Goal: Find specific page/section: Find specific page/section

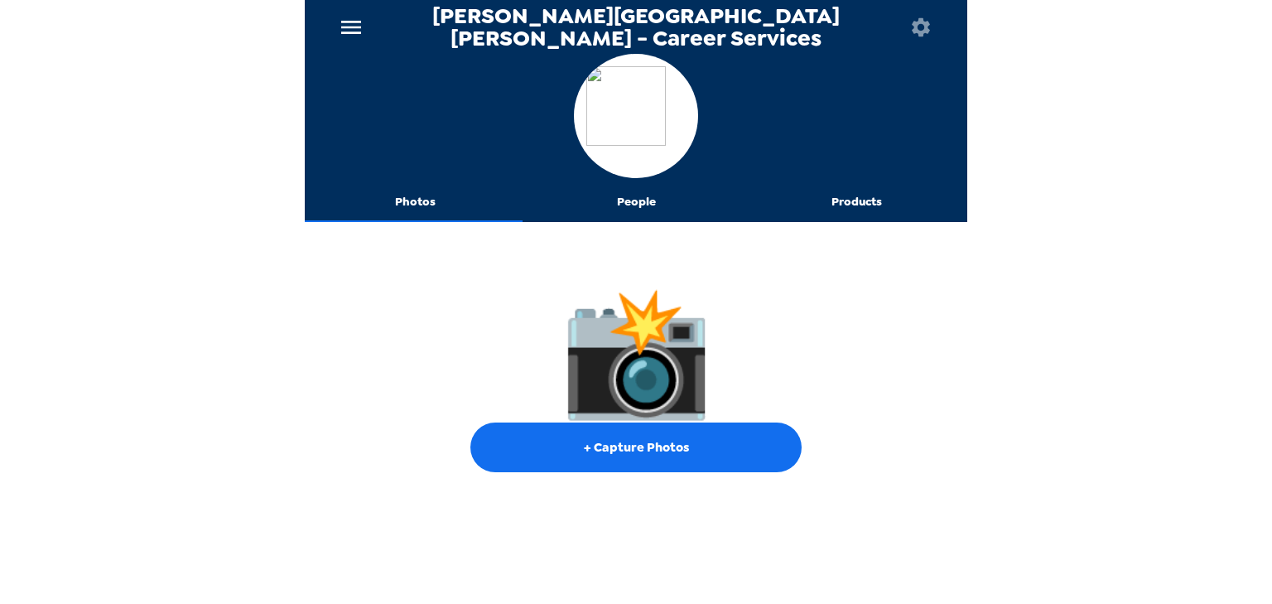
click at [348, 24] on icon "menu" at bounding box center [351, 27] width 27 height 27
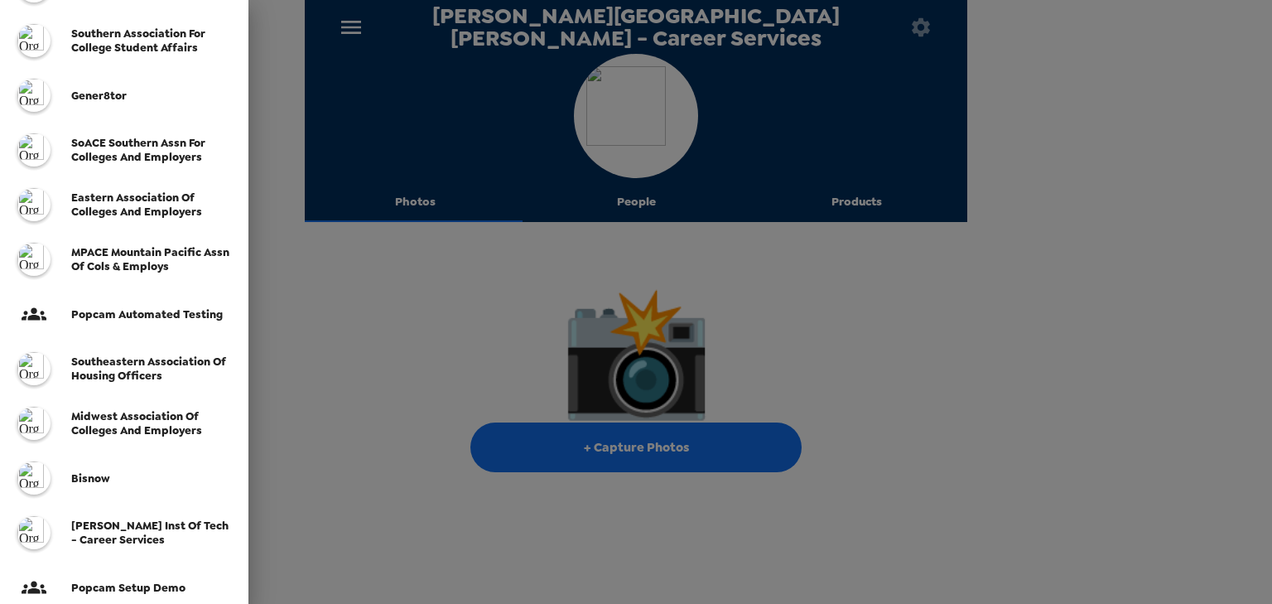
scroll to position [454, 0]
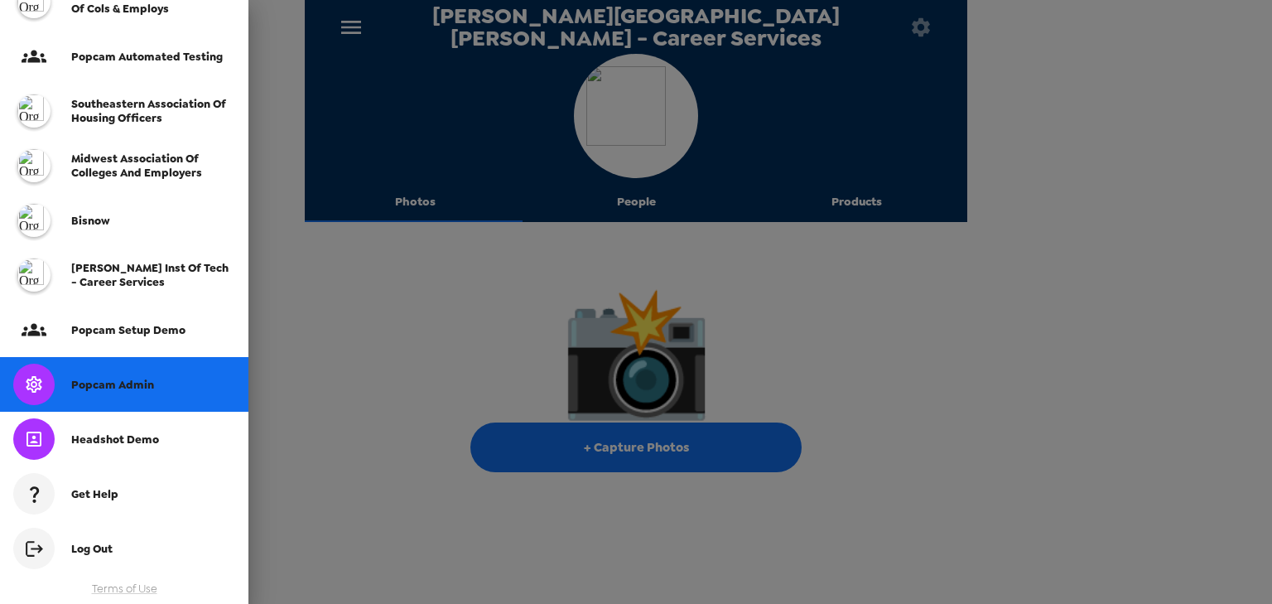
click at [126, 386] on span "Popcam Admin" at bounding box center [112, 385] width 83 height 14
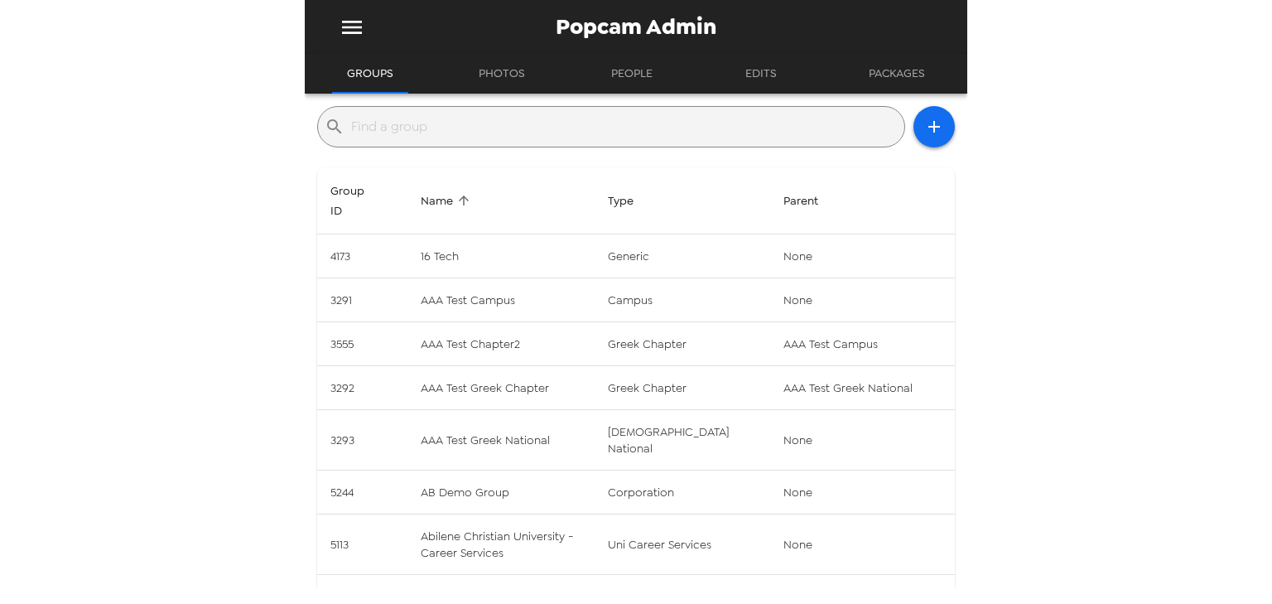
click at [473, 137] on input "text" at bounding box center [624, 126] width 547 height 27
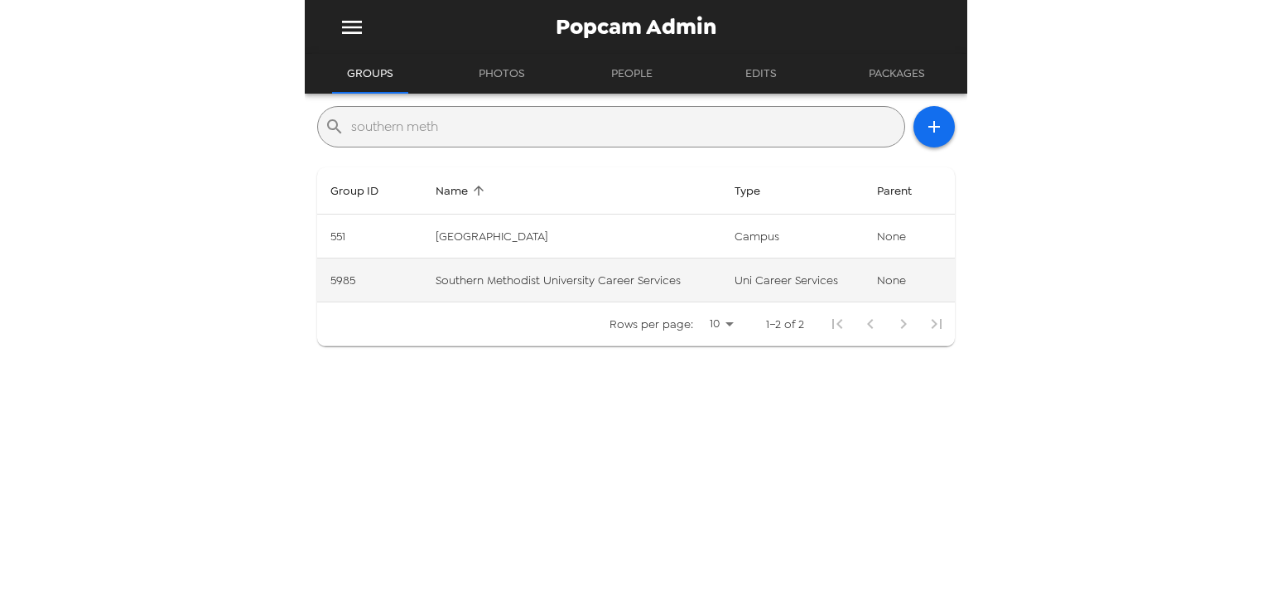
type input "southern meth"
click at [721, 282] on td "uni career services" at bounding box center [792, 280] width 142 height 44
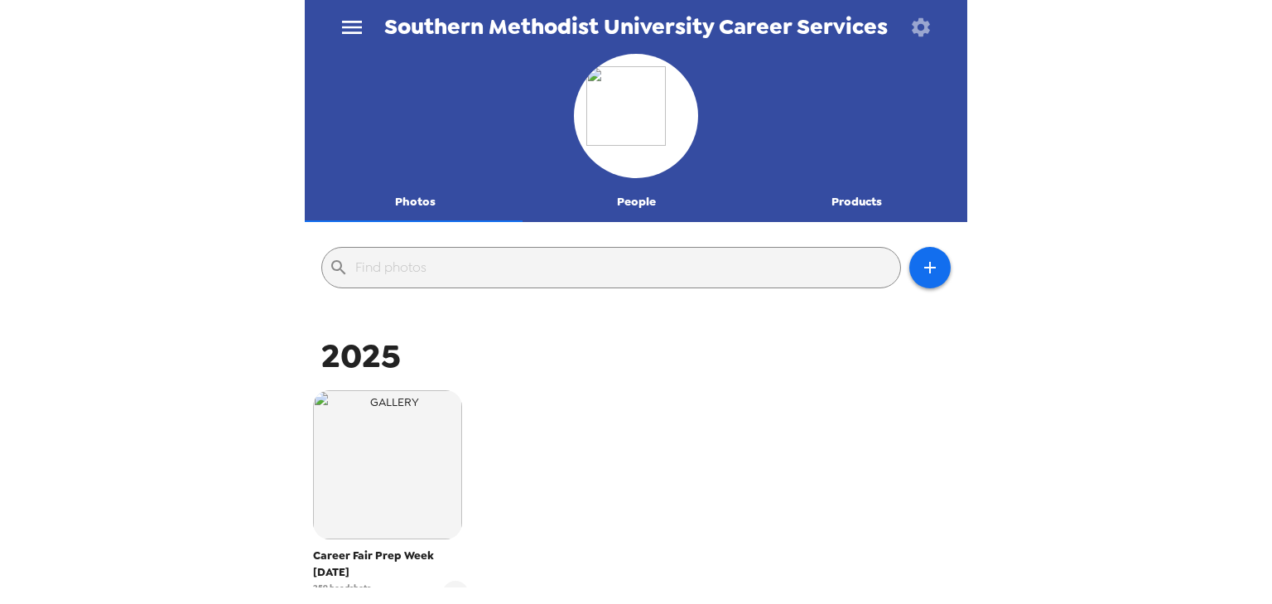
click at [627, 199] on button "People" at bounding box center [636, 202] width 221 height 40
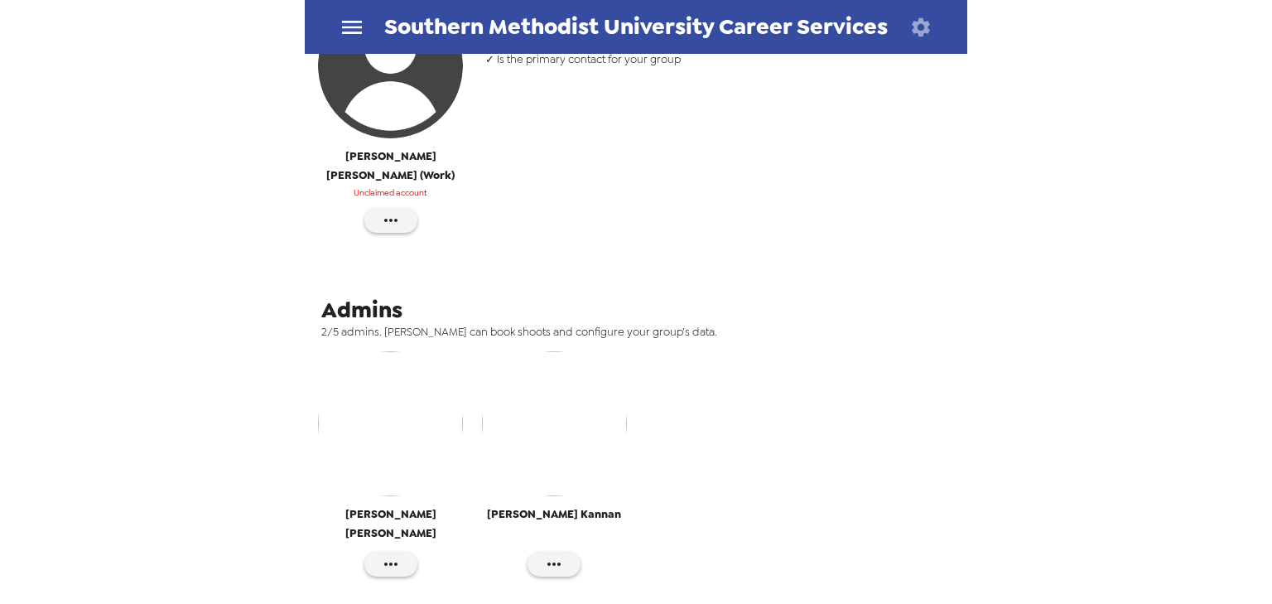
scroll to position [264, 0]
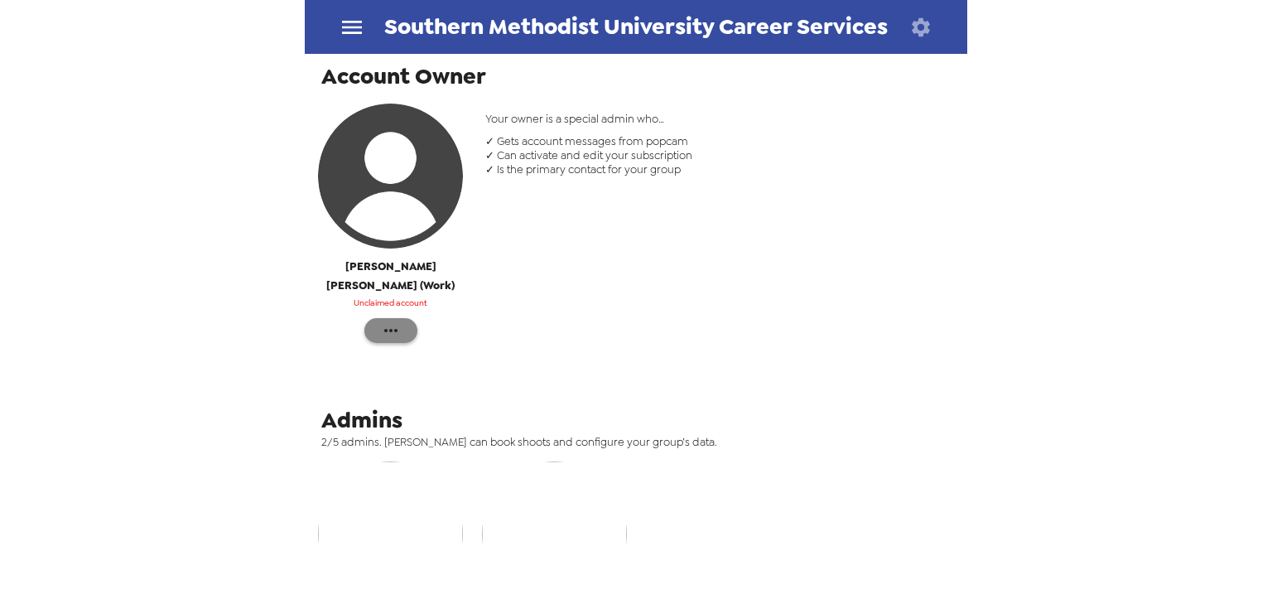
click at [393, 321] on icon "button" at bounding box center [391, 331] width 20 height 20
drag, startPoint x: 461, startPoint y: 340, endPoint x: 510, endPoint y: 331, distance: 49.6
click at [461, 340] on span "Reinvite" at bounding box center [440, 345] width 68 height 20
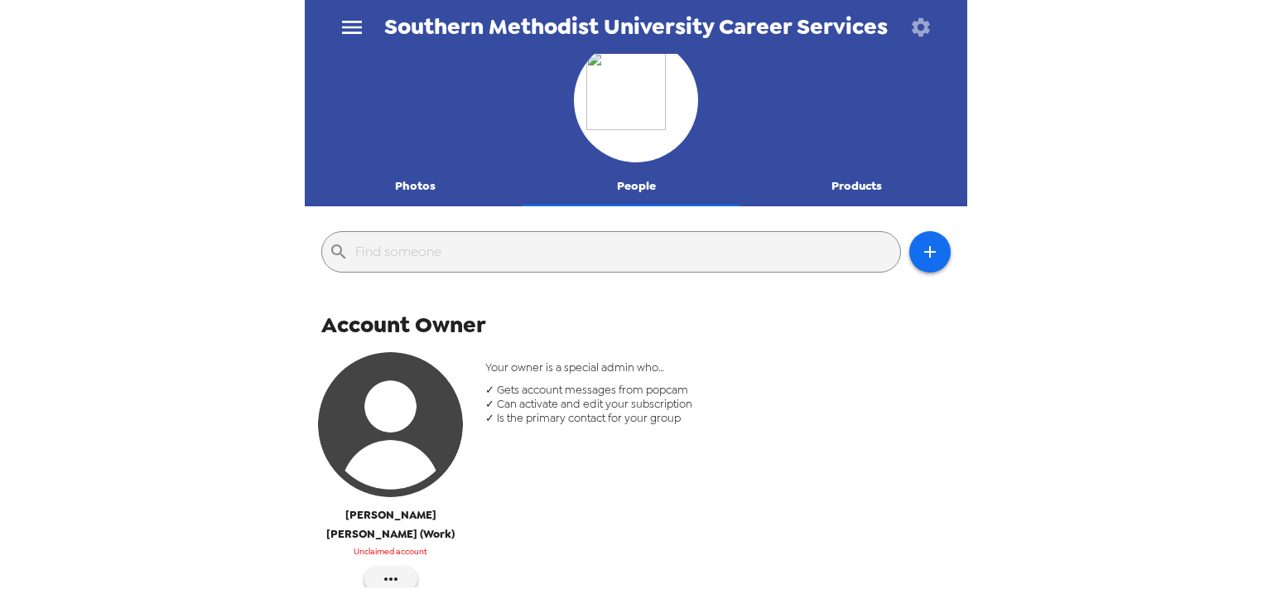
scroll to position [0, 0]
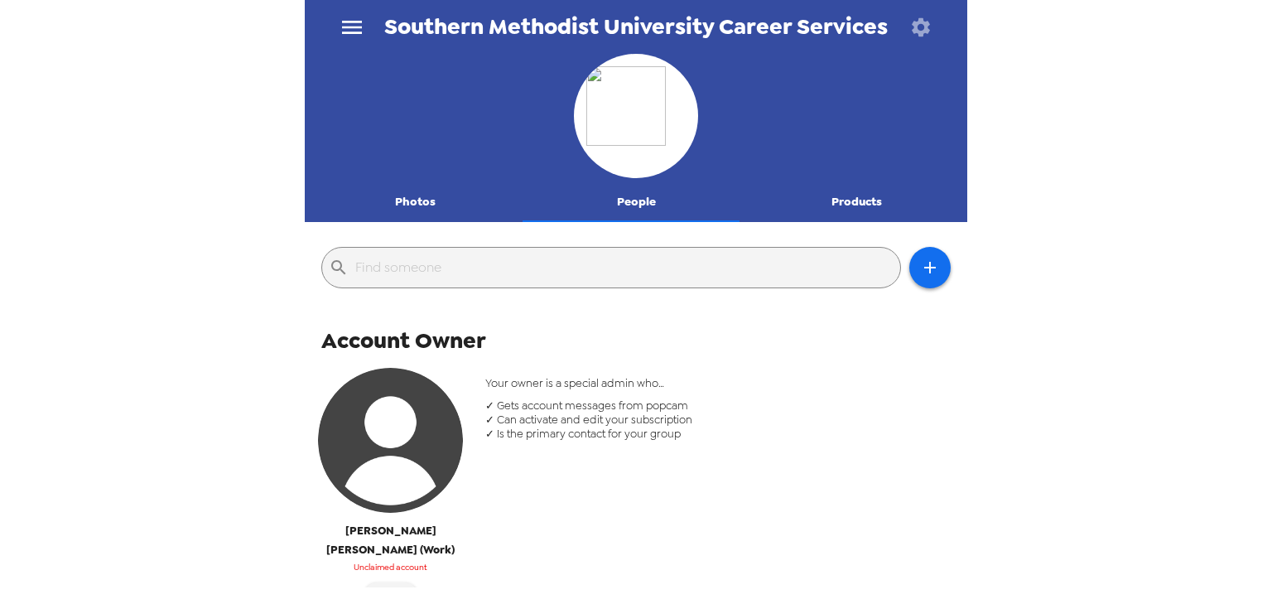
click at [411, 195] on button "Photos" at bounding box center [415, 202] width 221 height 40
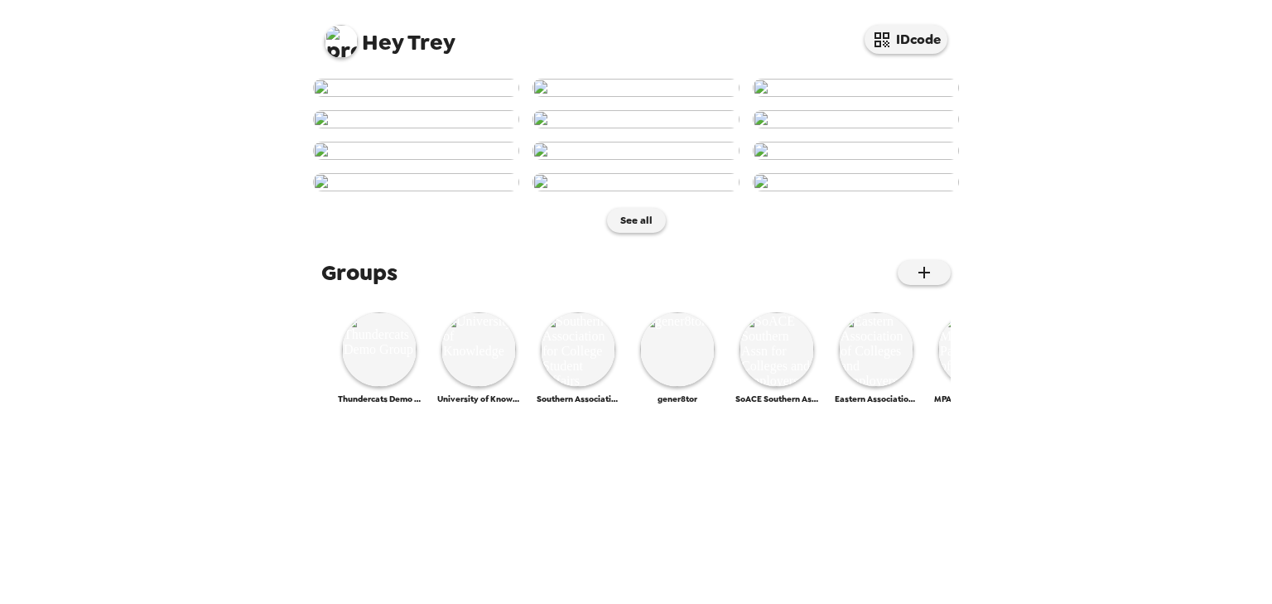
click at [334, 39] on img at bounding box center [341, 41] width 33 height 33
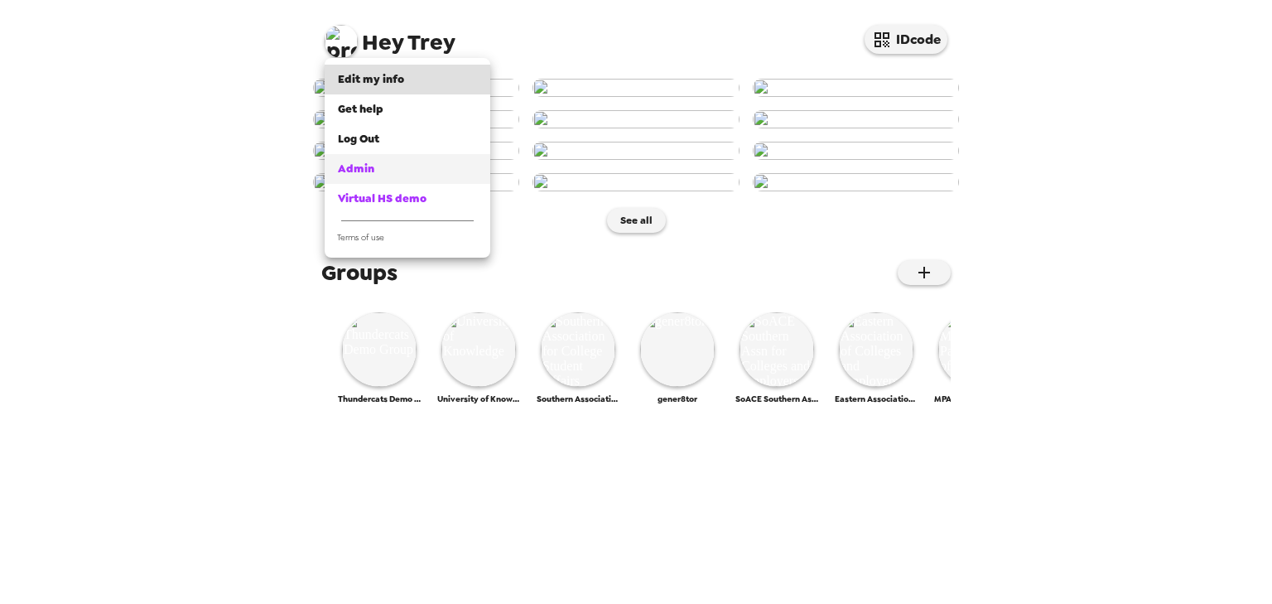
click at [371, 171] on span "Admin" at bounding box center [356, 169] width 36 height 14
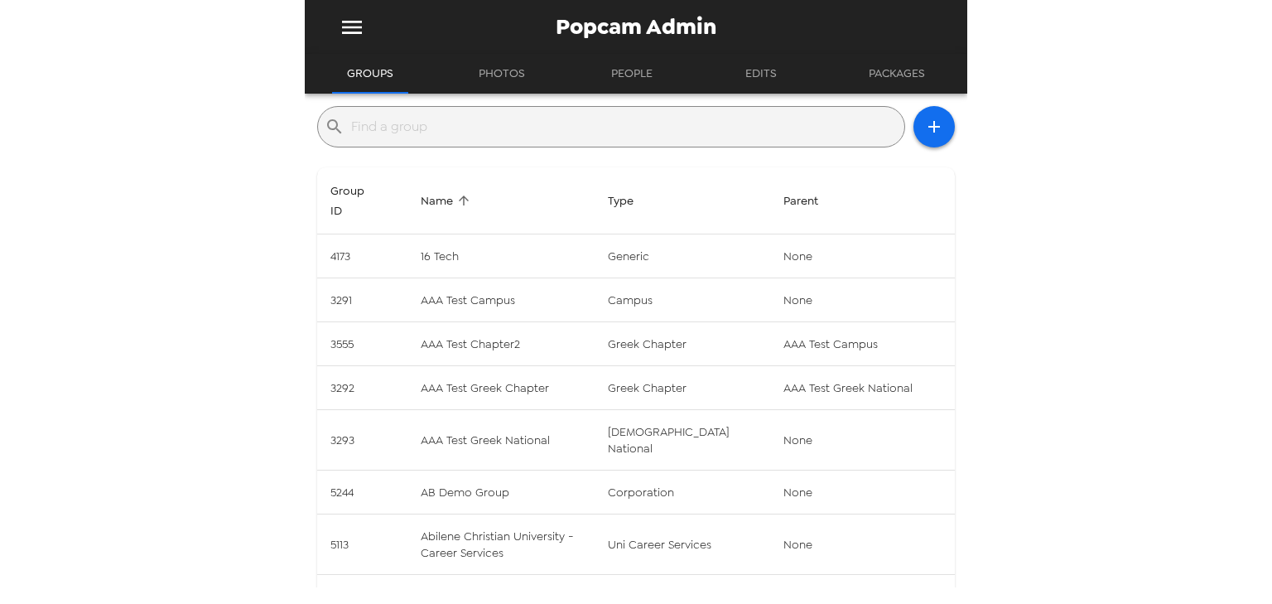
click at [530, 129] on input "text" at bounding box center [624, 126] width 547 height 27
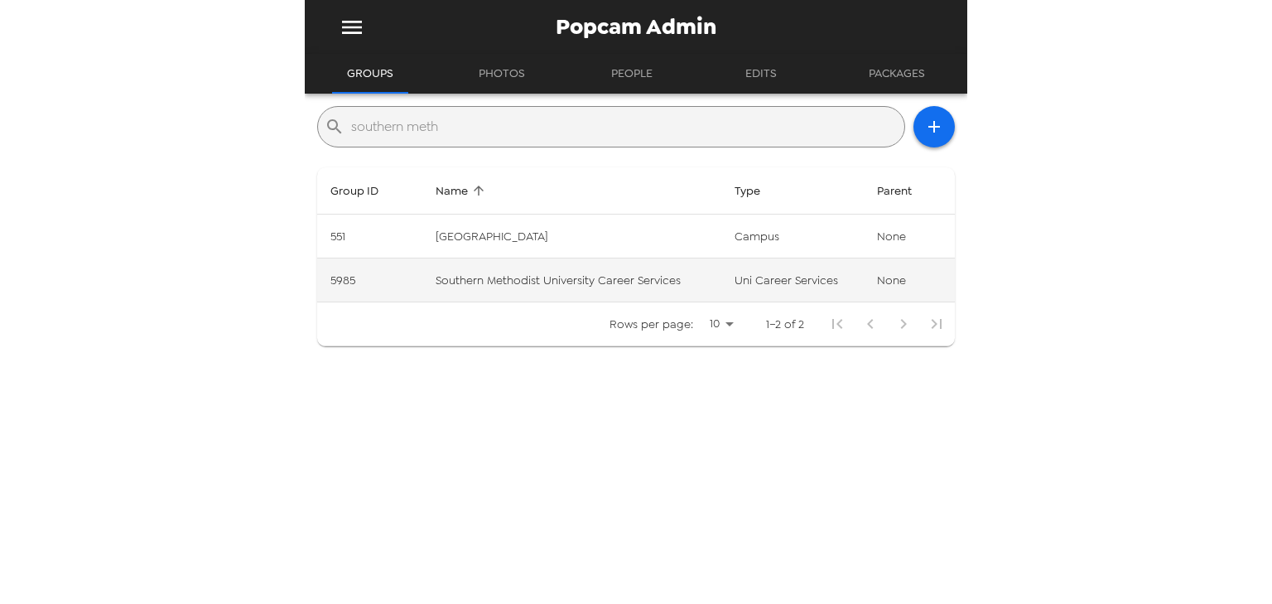
type input "southern meth"
click at [608, 288] on td "Southern Methodist University Career Services" at bounding box center [571, 280] width 298 height 44
